Goal: Communication & Community: Answer question/provide support

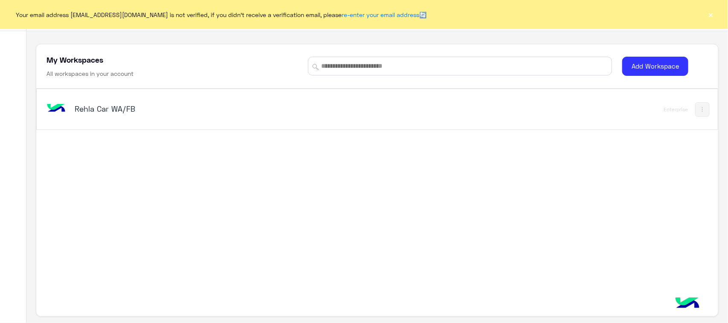
click at [193, 119] on div "Rehla Car WA/FB" at bounding box center [244, 109] width 399 height 25
click at [99, 110] on div "Contact Us Help Center عربي English My Workspaces All workspaces in your accoun…" at bounding box center [376, 161] width 701 height 323
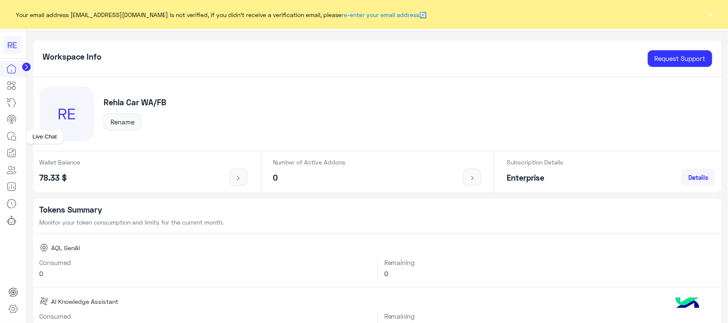
click at [8, 139] on icon at bounding box center [11, 136] width 8 height 8
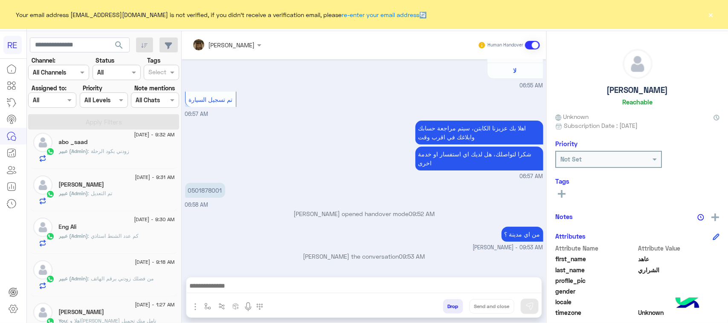
scroll to position [373, 0]
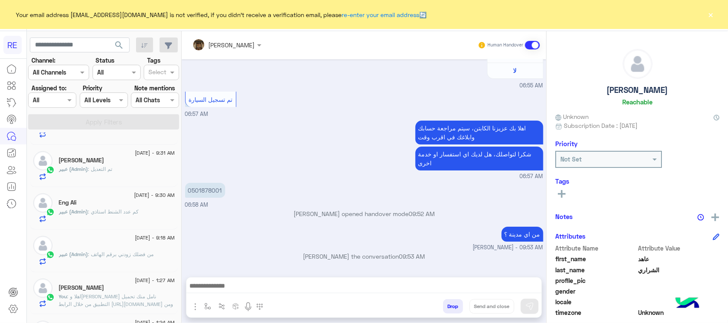
click at [119, 215] on span ": كم عدد الشنط استاذي" at bounding box center [113, 212] width 51 height 6
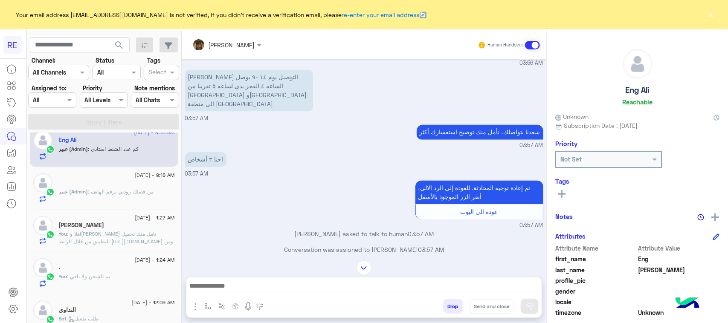
scroll to position [480, 0]
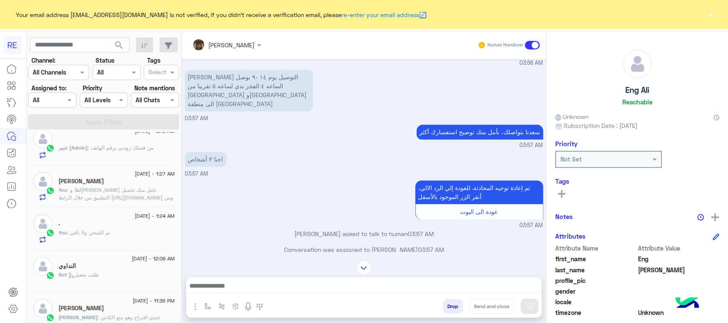
click at [143, 200] on span ": اهلا و[PERSON_NAME] نامل منك تحميل التطبيق من خلال الرابط [URL][DOMAIN_NAME] …" at bounding box center [116, 217] width 115 height 60
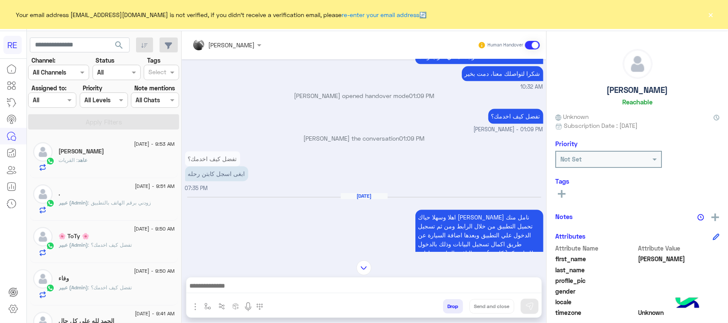
click at [107, 232] on div "[DATE] - 9:50 AM 🌸 ToTy 🌸 عبير (Admin) : تفضل كيف اخدمك؟" at bounding box center [117, 241] width 116 height 29
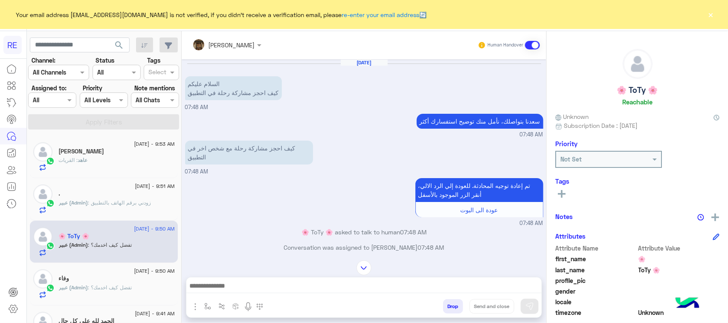
scroll to position [266, 0]
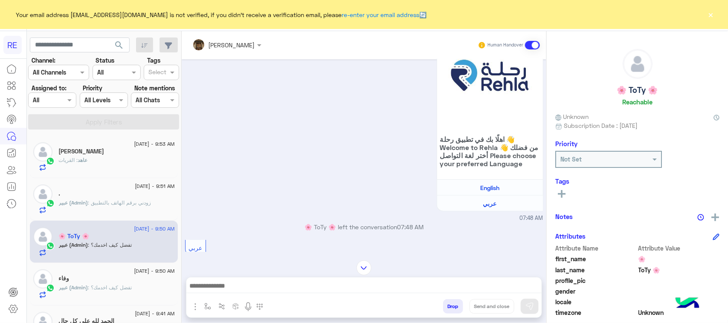
click at [216, 173] on div "اهلًا بك في تطبيق رحلة 👋 Welcome to [GEOGRAPHIC_DATA] 👋 من فضلك أختر لغة التواص…" at bounding box center [364, 122] width 358 height 202
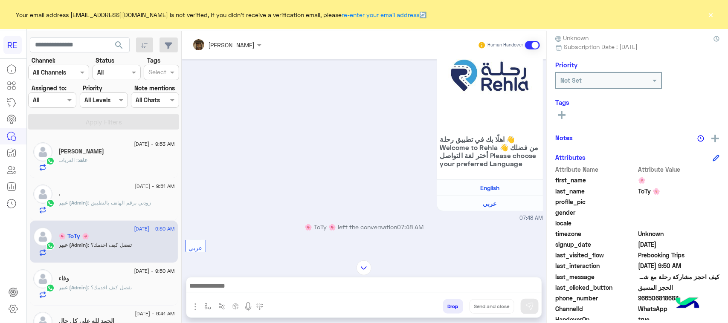
scroll to position [53, 0]
